Goal: Connect with others: Connect with other users

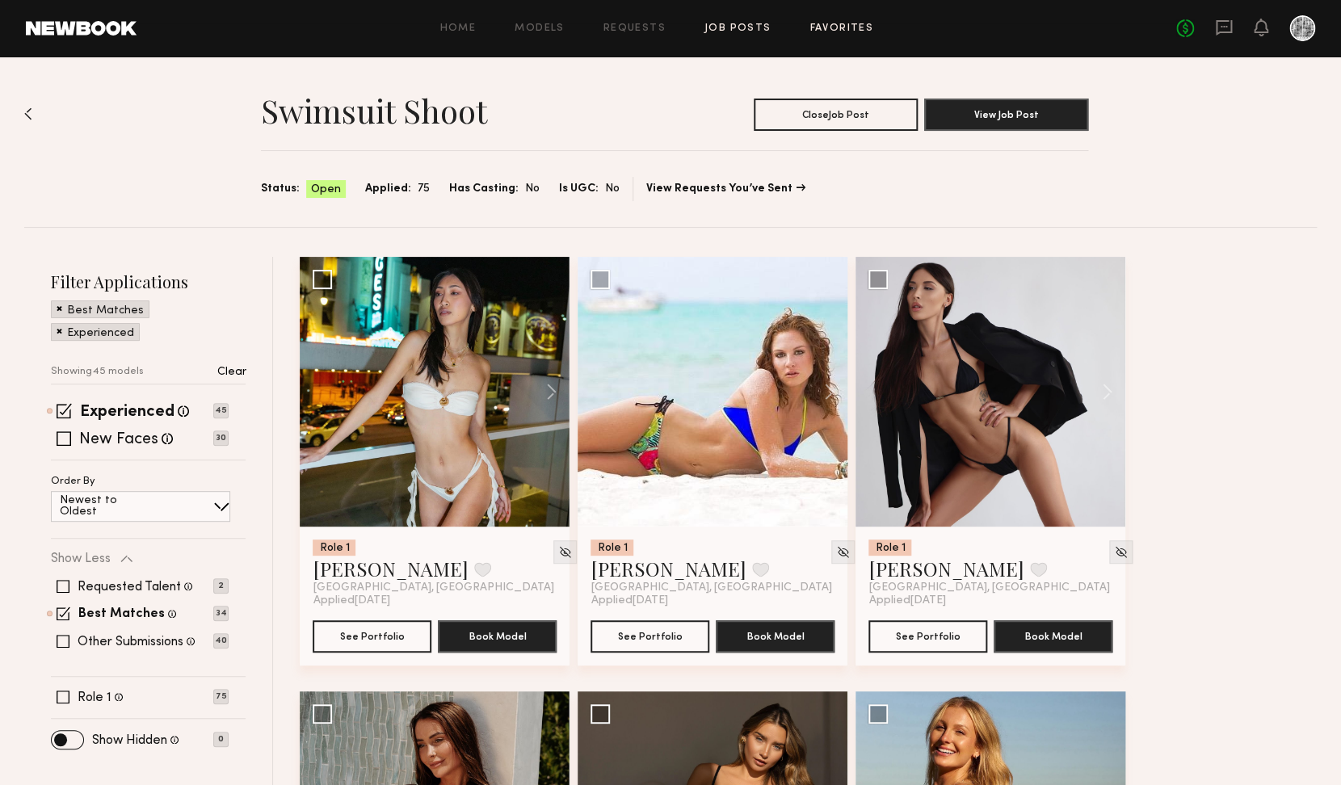
click at [863, 33] on link "Favorites" at bounding box center [841, 28] width 64 height 10
click at [979, 115] on button "View Job Post" at bounding box center [1006, 114] width 164 height 32
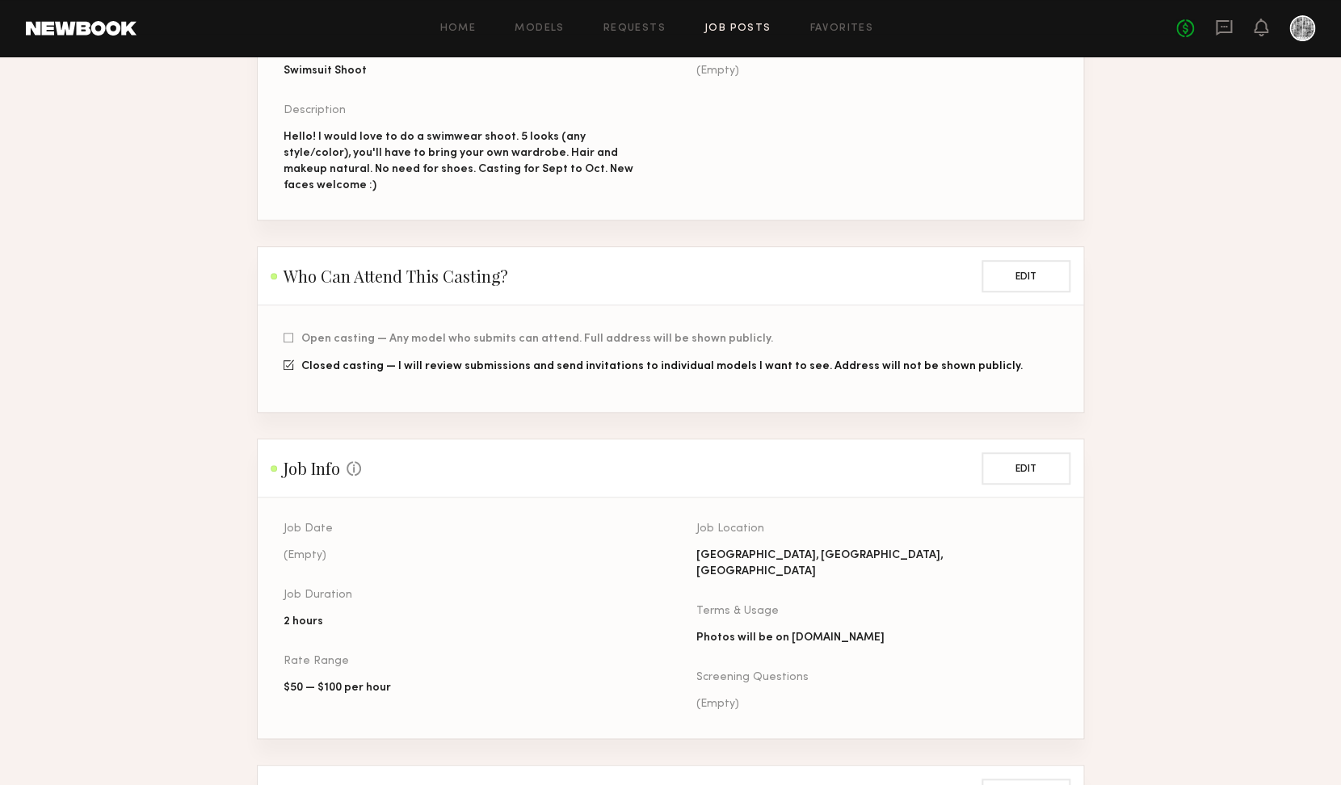
scroll to position [253, 0]
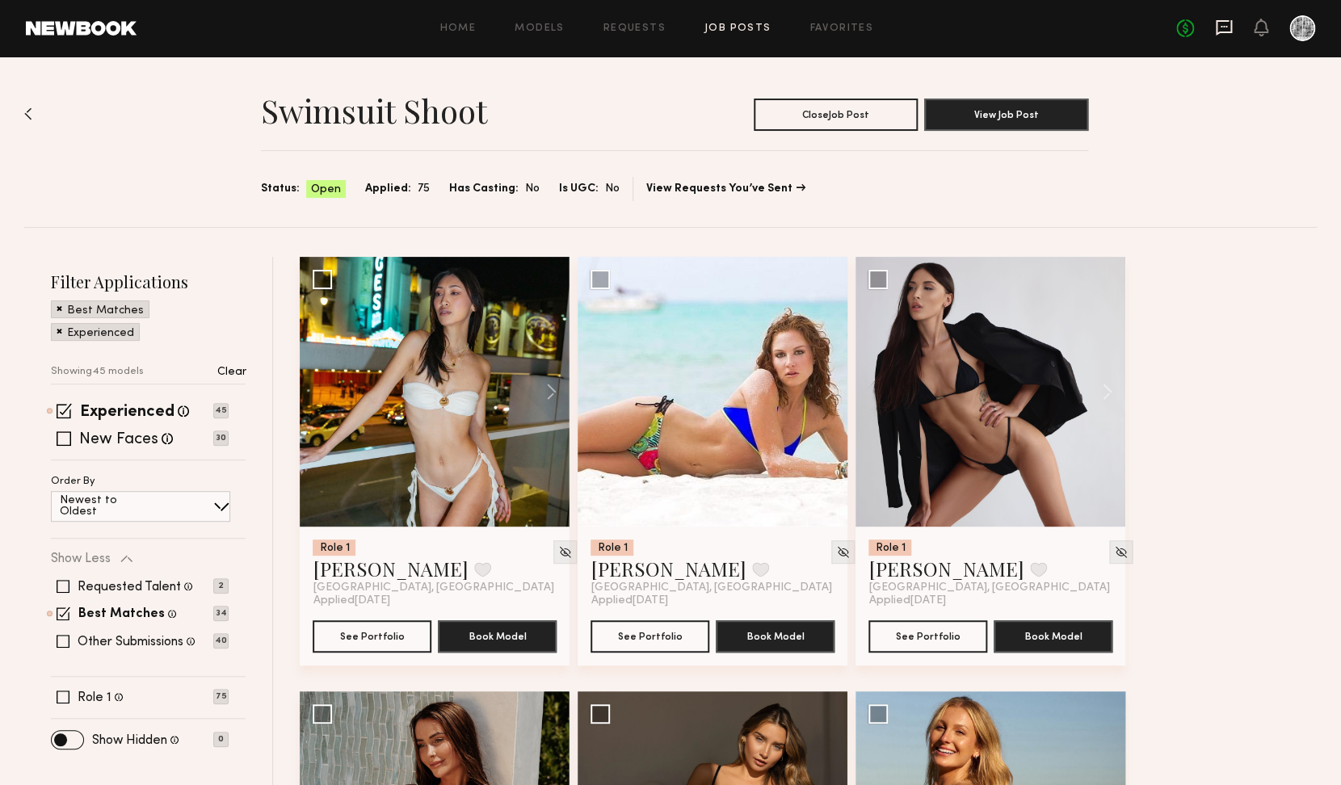
click at [1225, 32] on icon at bounding box center [1223, 27] width 16 height 15
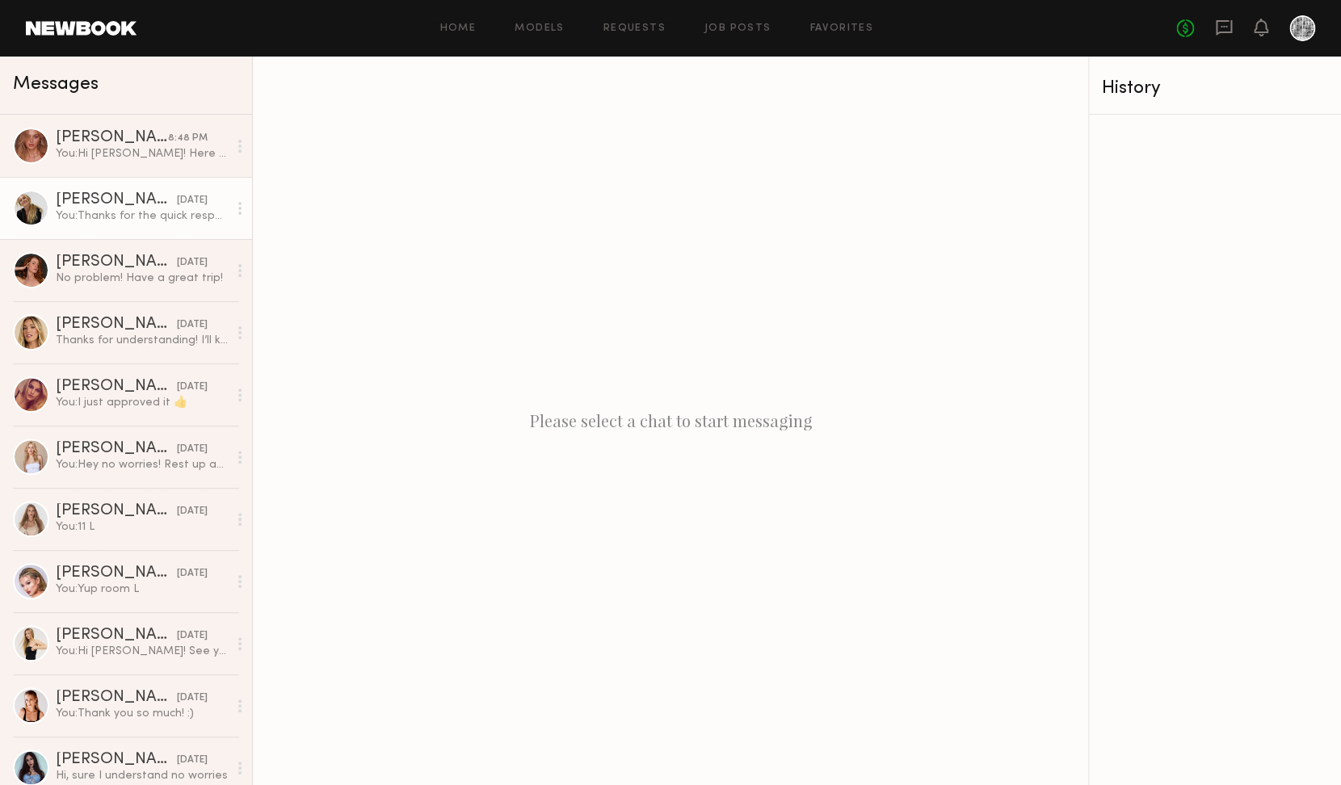
click at [90, 208] on div "Allison V." at bounding box center [116, 200] width 121 height 16
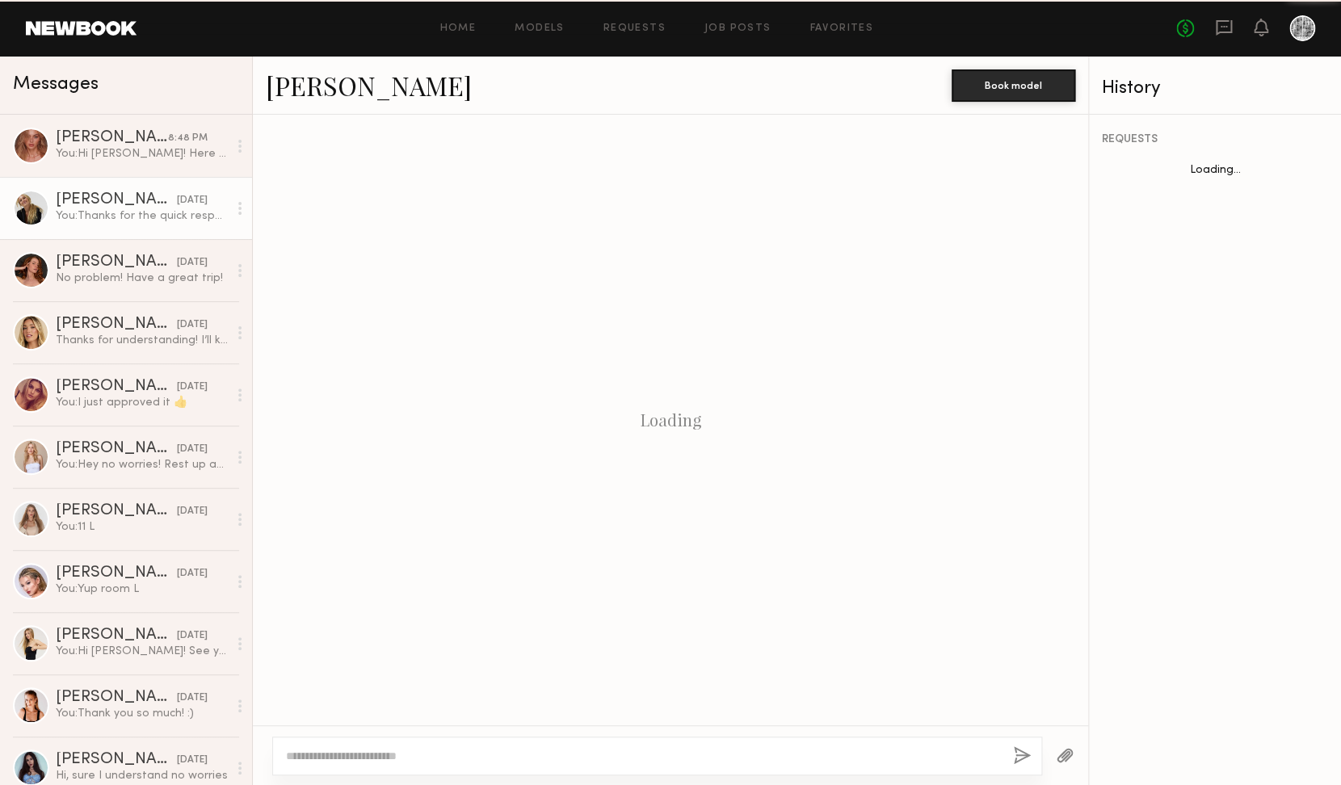
scroll to position [332, 0]
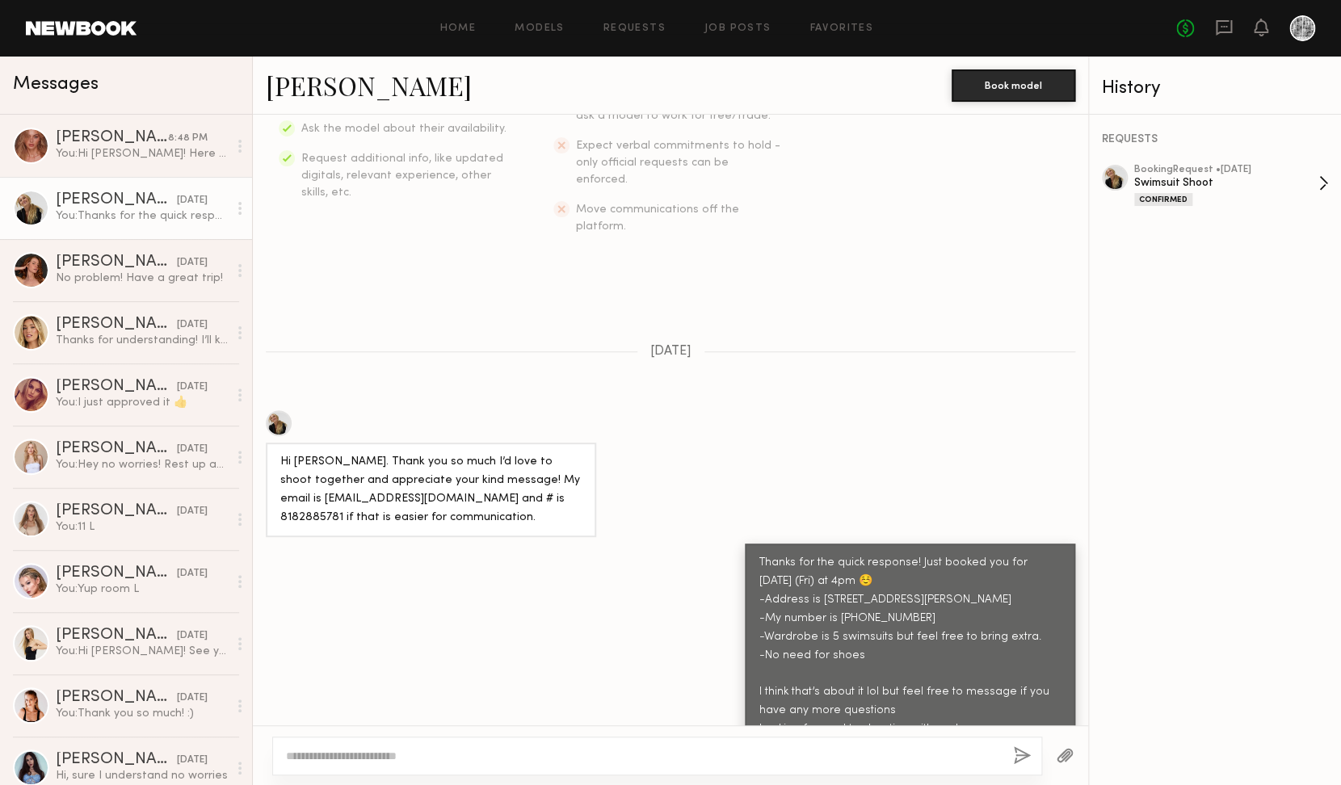
click at [1262, 187] on div "Swimsuit Shoot" at bounding box center [1226, 182] width 184 height 15
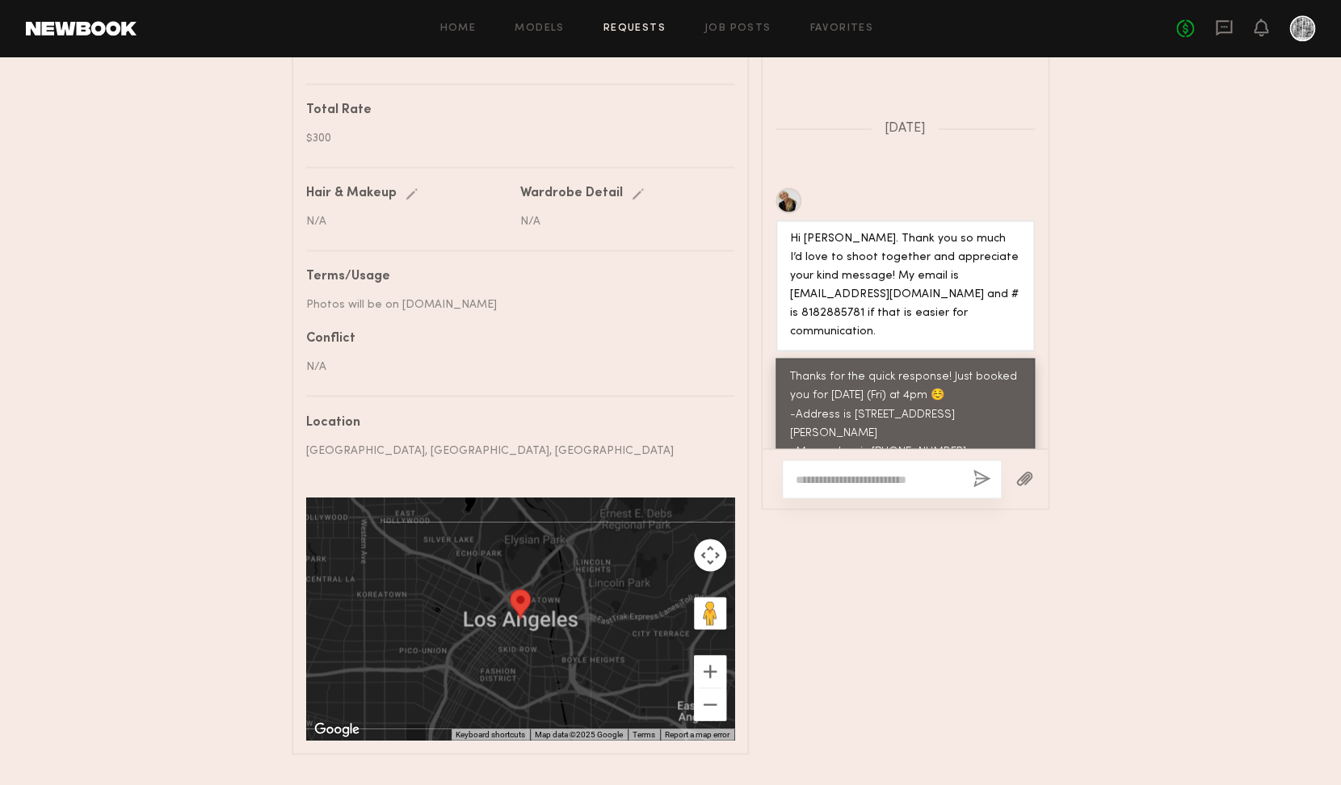
scroll to position [703, 0]
